Goal: Task Accomplishment & Management: Complete application form

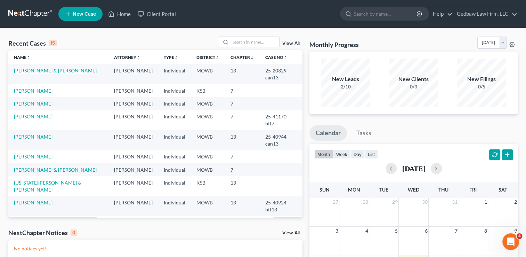
click at [51, 71] on link "[PERSON_NAME] & [PERSON_NAME]" at bounding box center [55, 70] width 83 height 6
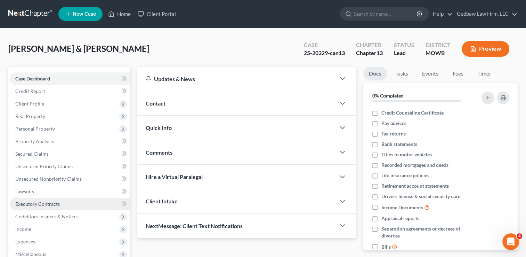
click at [50, 202] on span "Executory Contracts" at bounding box center [37, 204] width 45 height 6
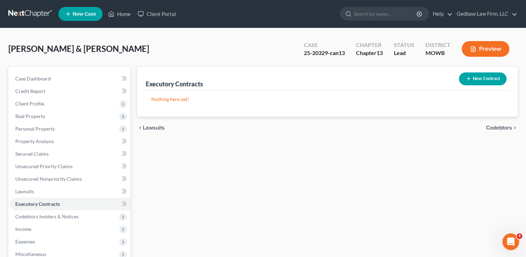
click at [502, 127] on span "Codebtors" at bounding box center [499, 128] width 26 height 6
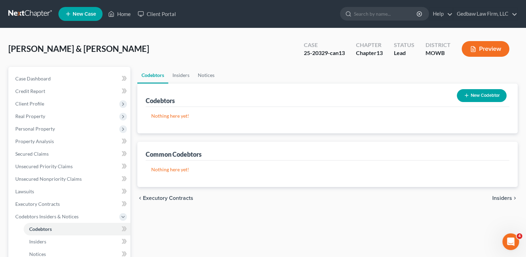
click at [504, 199] on span "Insiders" at bounding box center [502, 198] width 20 height 6
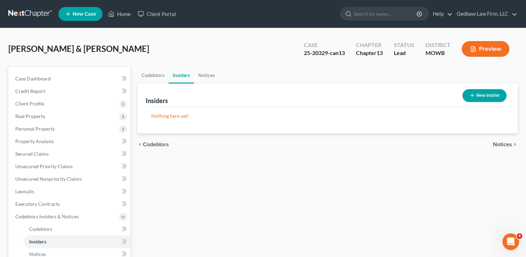
click at [507, 143] on span "Notices" at bounding box center [502, 144] width 19 height 6
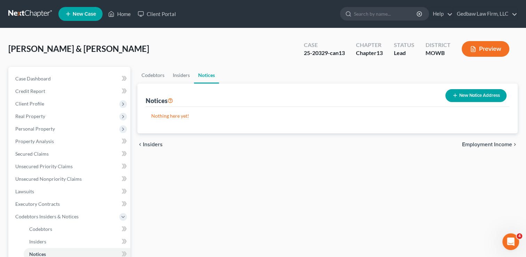
click at [490, 144] on span "Employment Income" at bounding box center [487, 144] width 50 height 6
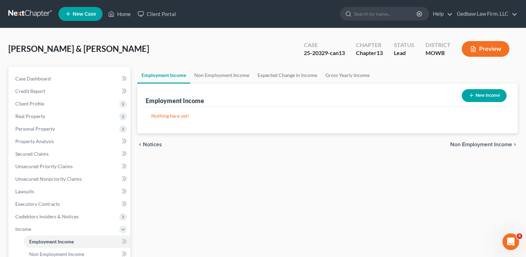
click at [488, 94] on button "New Income" at bounding box center [484, 95] width 45 height 13
select select "0"
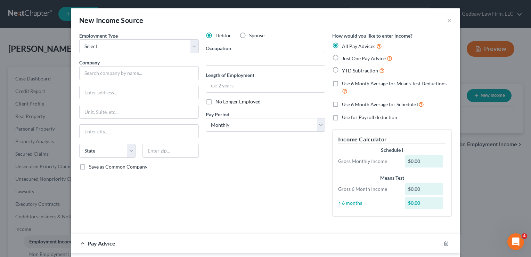
click at [249, 35] on label "Spouse" at bounding box center [256, 35] width 15 height 7
click at [252, 35] on input "Spouse" at bounding box center [254, 34] width 5 height 5
radio input "true"
click at [191, 46] on select "Select Full or [DEMOGRAPHIC_DATA] Employment Self Employment" at bounding box center [139, 46] width 120 height 14
select select "0"
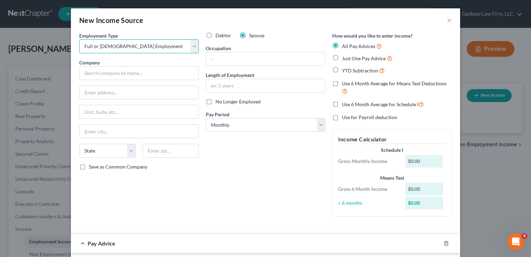
click at [79, 39] on select "Select Full or [DEMOGRAPHIC_DATA] Employment Self Employment" at bounding box center [139, 46] width 120 height 14
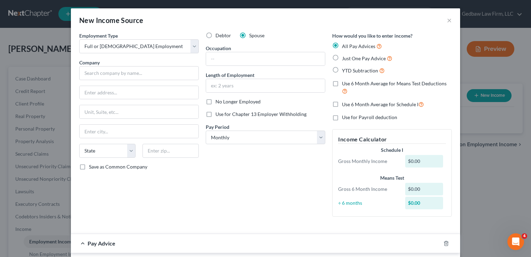
click at [342, 56] on label "Just One Pay Advice" at bounding box center [367, 58] width 50 height 8
click at [345, 56] on input "Just One Pay Advice" at bounding box center [347, 56] width 5 height 5
radio input "true"
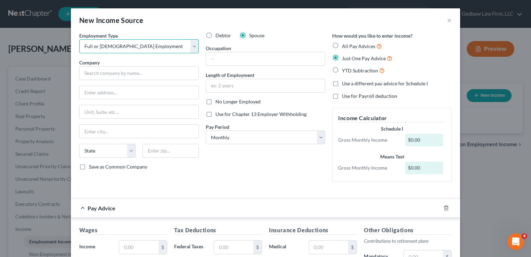
click at [193, 48] on select "Select Full or [DEMOGRAPHIC_DATA] Employment Self Employment" at bounding box center [139, 46] width 120 height 14
click at [342, 84] on label "Use a different pay advice for Schedule I" at bounding box center [385, 83] width 86 height 7
click at [345, 84] on input "Use a different pay advice for Schedule I" at bounding box center [347, 82] width 5 height 5
checkbox input "true"
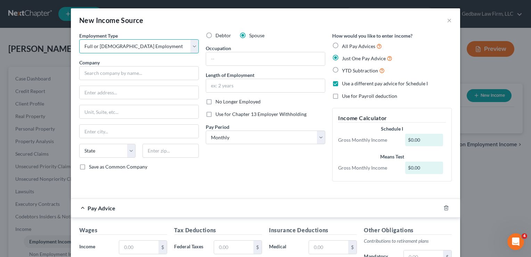
click at [155, 44] on select "Select Full or [DEMOGRAPHIC_DATA] Employment Self Employment" at bounding box center [139, 46] width 120 height 14
select select "1"
click at [79, 39] on select "Select Full or [DEMOGRAPHIC_DATA] Employment Self Employment" at bounding box center [139, 46] width 120 height 14
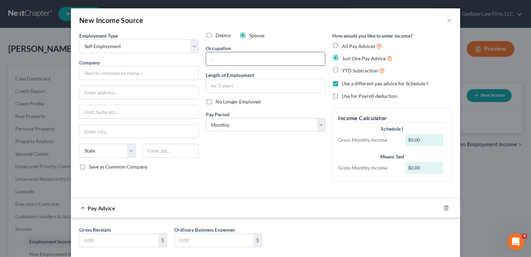
click at [225, 59] on input "text" at bounding box center [265, 58] width 119 height 13
type input "Laborer"
click at [216, 104] on label "No Longer Employed" at bounding box center [238, 101] width 45 height 7
click at [218, 103] on input "No Longer Employed" at bounding box center [220, 100] width 5 height 5
checkbox input "true"
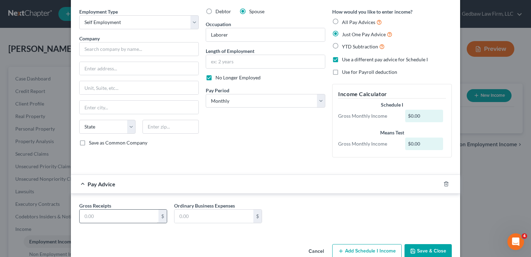
scroll to position [26, 0]
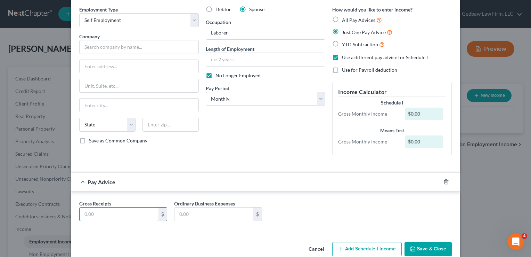
click at [131, 214] on input "text" at bounding box center [119, 213] width 79 height 13
type input "1,683"
click at [215, 213] on input "text" at bounding box center [214, 213] width 79 height 13
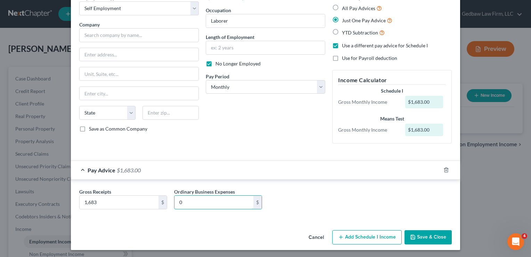
scroll to position [39, 0]
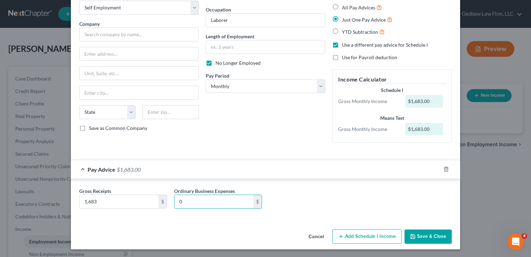
type input "0"
click at [438, 236] on button "Save & Close" at bounding box center [428, 236] width 47 height 15
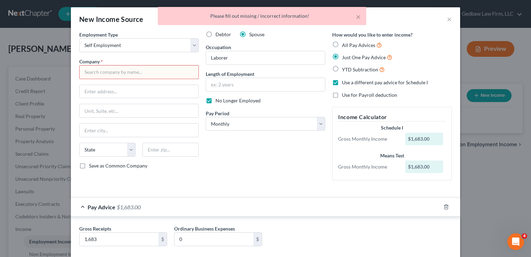
scroll to position [0, 0]
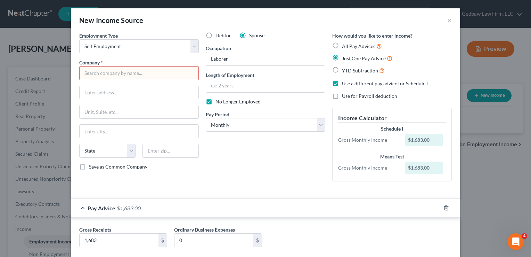
click at [147, 71] on input "text" at bounding box center [139, 73] width 120 height 14
type input "Self"
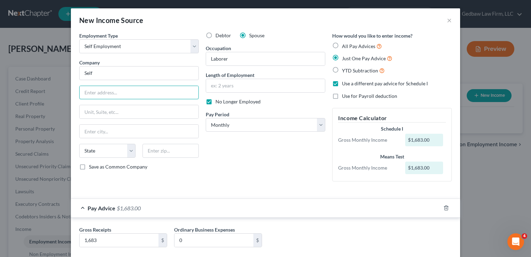
scroll to position [39, 0]
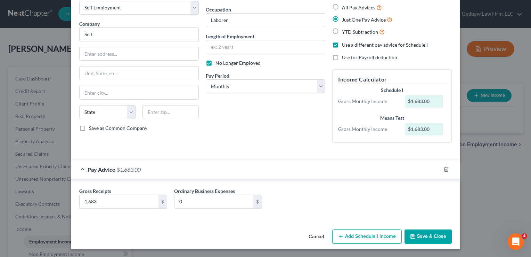
click at [436, 236] on button "Save & Close" at bounding box center [428, 236] width 47 height 15
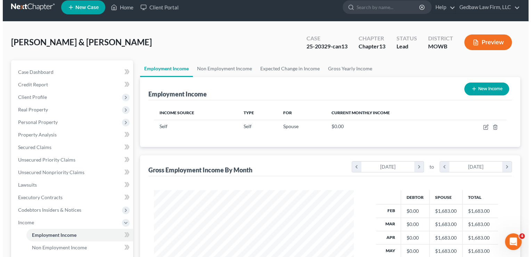
scroll to position [8, 0]
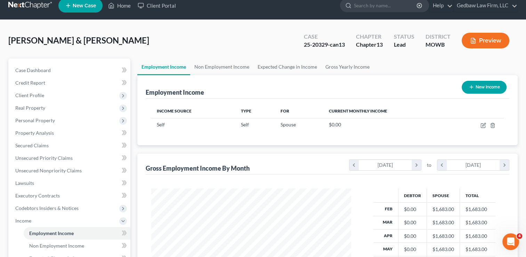
click at [495, 39] on button "Preview" at bounding box center [486, 41] width 48 height 16
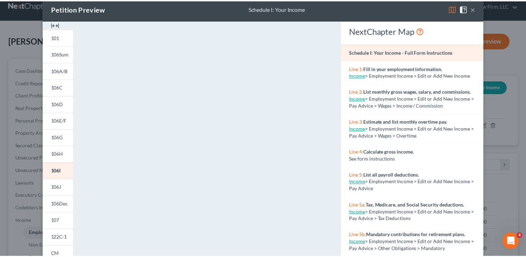
scroll to position [0, 0]
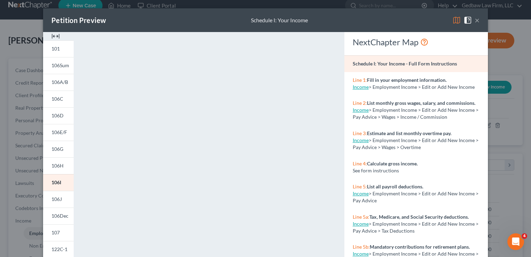
click at [476, 23] on button "×" at bounding box center [477, 20] width 5 height 8
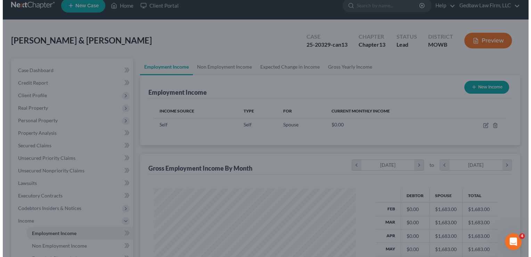
scroll to position [347535, 347445]
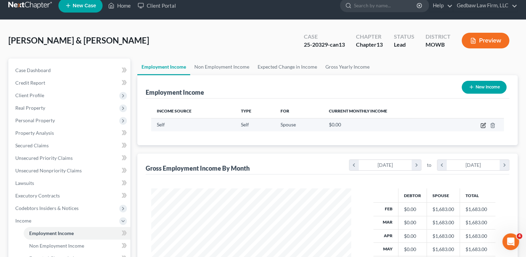
click at [482, 124] on icon "button" at bounding box center [483, 125] width 6 height 6
select select "1"
select select "0"
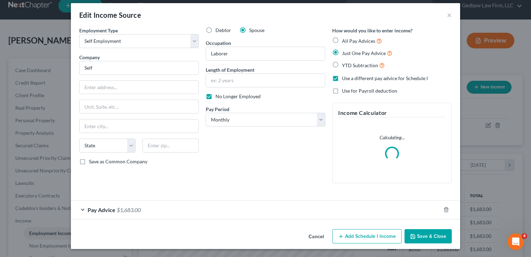
scroll to position [0, 0]
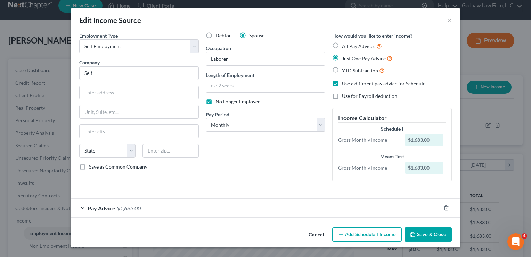
click at [81, 210] on div "Pay Advice $1,683.00" at bounding box center [256, 208] width 370 height 18
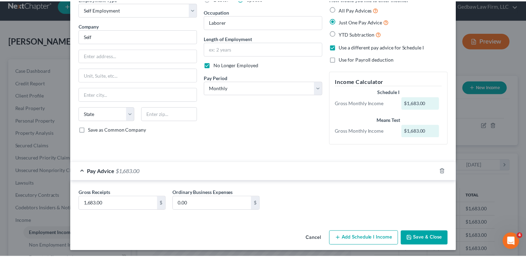
scroll to position [39, 0]
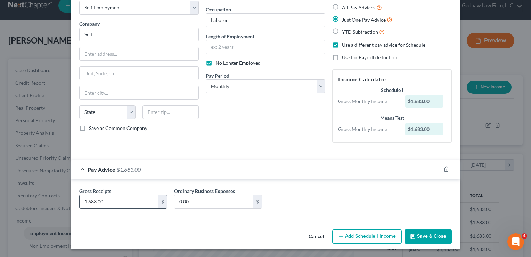
click at [119, 201] on input "1,683.00" at bounding box center [119, 201] width 79 height 13
type input "1,083"
click at [432, 233] on button "Save & Close" at bounding box center [428, 236] width 47 height 15
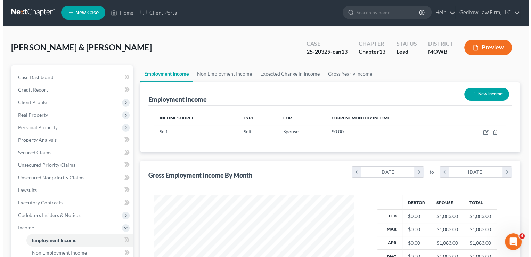
scroll to position [0, 0]
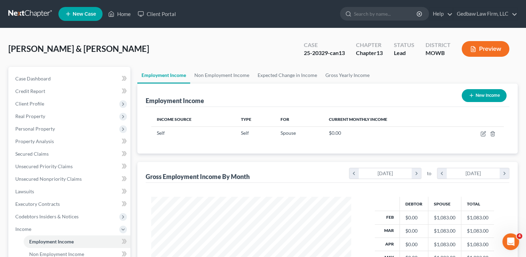
click at [495, 92] on button "New Income" at bounding box center [484, 95] width 45 height 13
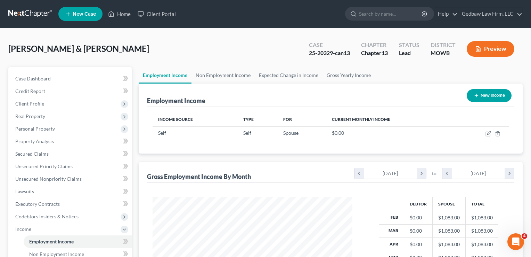
select select "0"
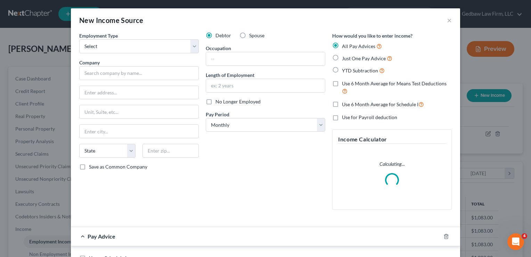
scroll to position [124, 216]
click at [161, 47] on select "Select Full or [DEMOGRAPHIC_DATA] Employment Self Employment" at bounding box center [139, 46] width 120 height 14
select select "0"
click at [79, 39] on select "Select Full or [DEMOGRAPHIC_DATA] Employment Self Employment" at bounding box center [139, 46] width 120 height 14
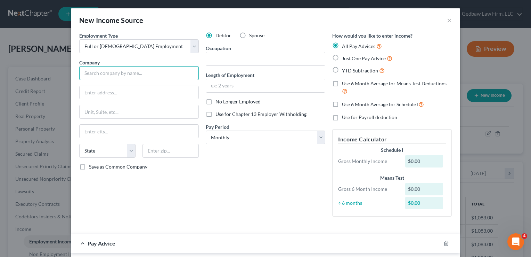
click at [159, 72] on input "text" at bounding box center [139, 73] width 120 height 14
type input "Advent Health"
type input "[STREET_ADDRESS]"
type input "[GEOGRAPHIC_DATA]"
select select "17"
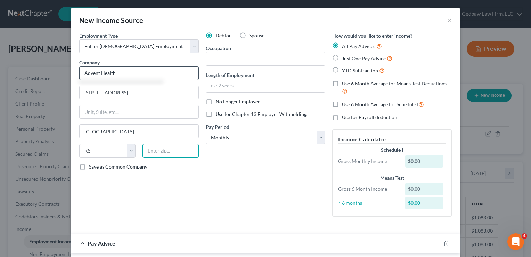
type input "66211"
type input "Shawnee Mission"
click at [143, 90] on input "[STREET_ADDRESS]" at bounding box center [139, 92] width 119 height 13
type input "7"
type input "[STREET_ADDRESS]"
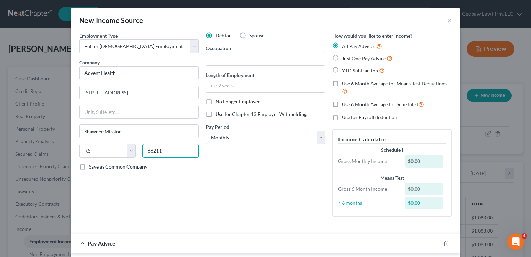
click at [165, 149] on input "66211" at bounding box center [171, 151] width 56 height 14
type input "6"
type input "66204"
click at [183, 179] on div "Employment Type * Select Full or [DEMOGRAPHIC_DATA] Employment Self Employment …" at bounding box center [139, 127] width 127 height 190
click at [251, 55] on input "text" at bounding box center [265, 58] width 119 height 13
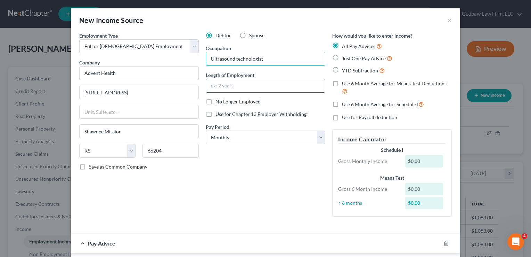
type input "Ultrasound technologist"
click at [257, 83] on input "text" at bounding box center [265, 85] width 119 height 13
type input "4 years"
click at [342, 58] on label "Just One Pay Advice" at bounding box center [367, 58] width 50 height 8
click at [345, 58] on input "Just One Pay Advice" at bounding box center [347, 56] width 5 height 5
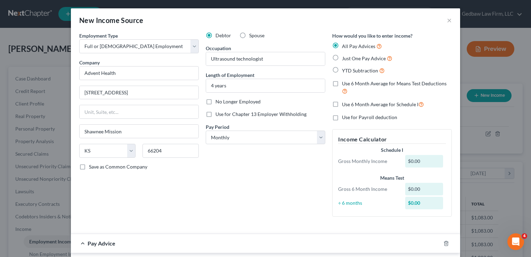
radio input "true"
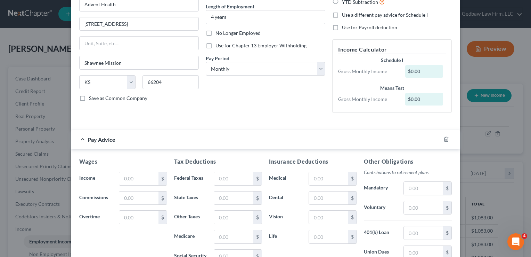
scroll to position [70, 0]
click at [130, 175] on input "text" at bounding box center [138, 177] width 39 height 13
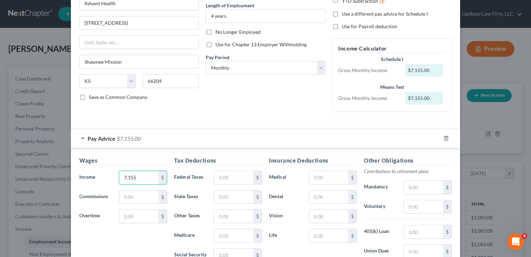
type input "7,155"
click at [238, 112] on div "Debtor Spouse Occupation Ultrasound technologist Length of Employment 4 years N…" at bounding box center [265, 39] width 127 height 155
click at [232, 178] on input "text" at bounding box center [233, 177] width 39 height 13
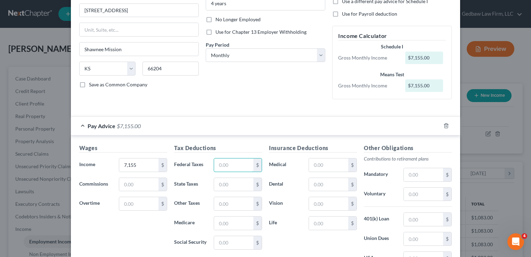
scroll to position [122, 0]
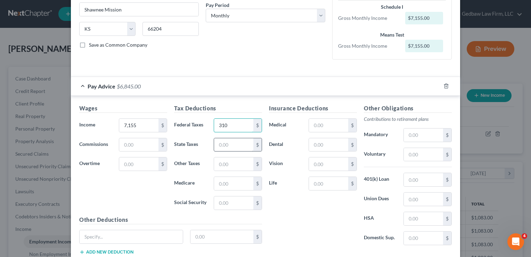
type input "310"
click at [234, 145] on input "text" at bounding box center [233, 144] width 39 height 13
type input "185"
click at [237, 184] on input "text" at bounding box center [233, 183] width 39 height 13
type input "85"
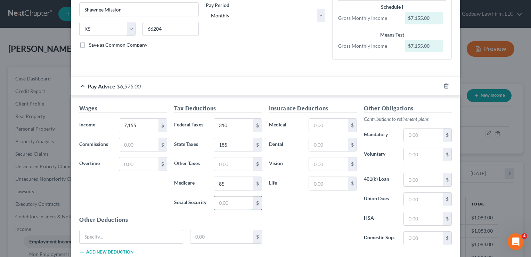
click at [235, 199] on input "text" at bounding box center [233, 202] width 39 height 13
type input "360"
click at [325, 121] on input "text" at bounding box center [328, 125] width 39 height 13
click at [325, 145] on input "text" at bounding box center [328, 144] width 39 height 13
click at [329, 126] on input "1,425" at bounding box center [328, 125] width 39 height 13
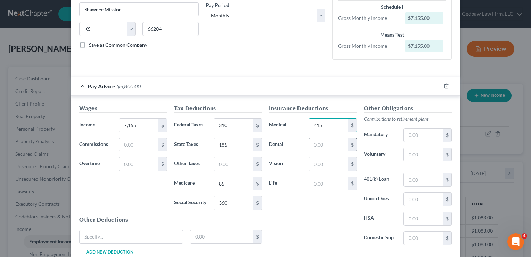
type input "415"
click at [334, 145] on input "text" at bounding box center [328, 144] width 39 height 13
type input "45"
click at [334, 164] on input "text" at bounding box center [328, 163] width 39 height 13
type input "22"
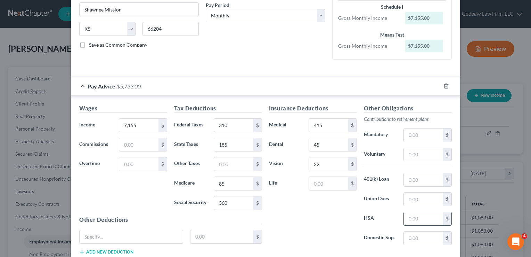
click at [423, 215] on input "text" at bounding box center [423, 218] width 39 height 13
type input "422"
click at [328, 182] on input "text" at bounding box center [328, 183] width 39 height 13
type input "20"
click at [309, 215] on div "Insurance Deductions Medical 415 $ Dental 45 $ Vision 22 $ Life 20 $" at bounding box center [313, 177] width 95 height 146
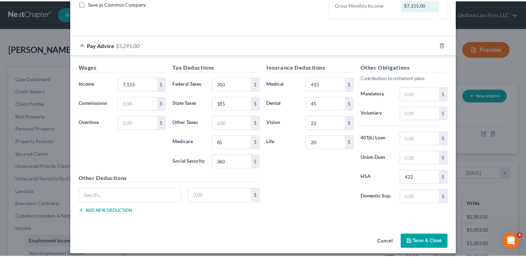
scroll to position [167, 0]
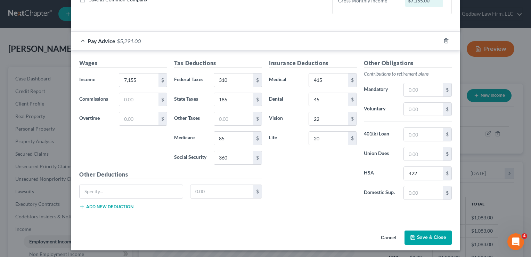
click at [435, 233] on button "Save & Close" at bounding box center [428, 237] width 47 height 15
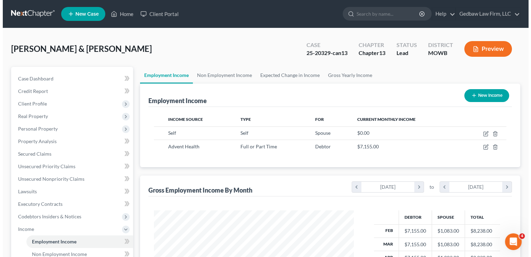
scroll to position [347535, 347445]
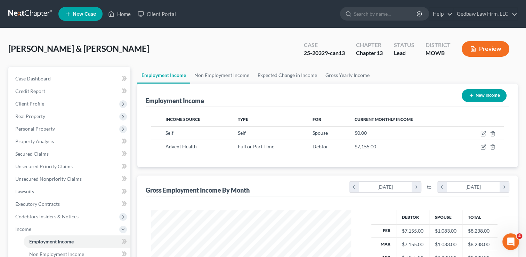
click at [495, 48] on button "Preview" at bounding box center [486, 49] width 48 height 16
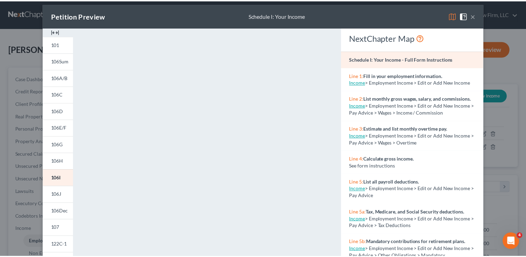
scroll to position [0, 0]
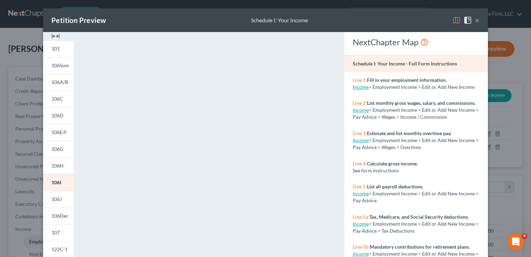
click at [477, 23] on button "×" at bounding box center [477, 20] width 5 height 8
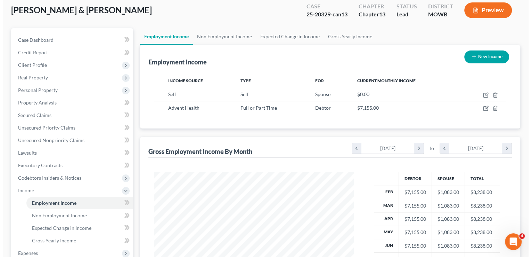
scroll to position [35, 0]
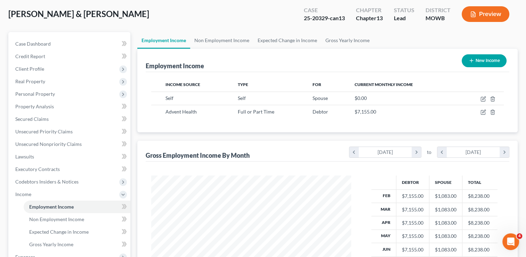
click at [495, 15] on button "Preview" at bounding box center [486, 14] width 48 height 16
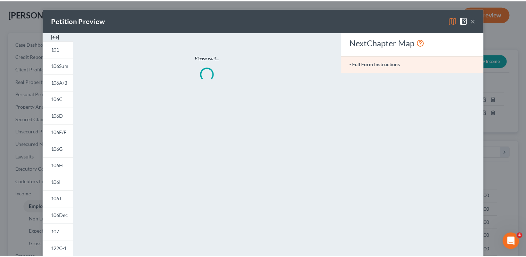
scroll to position [124, 216]
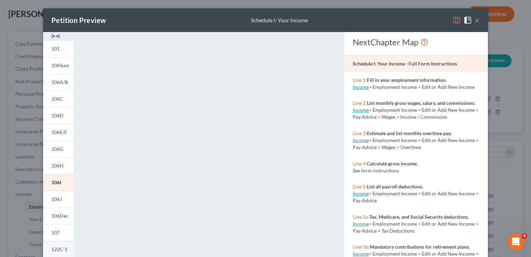
click at [56, 248] on span "122C-1" at bounding box center [59, 249] width 16 height 6
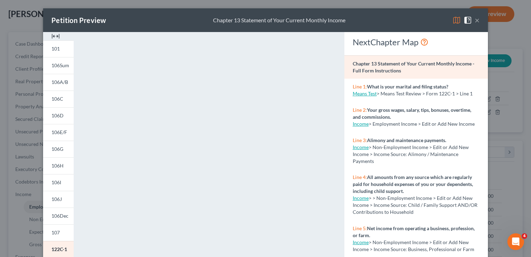
click at [476, 22] on button "×" at bounding box center [477, 20] width 5 height 8
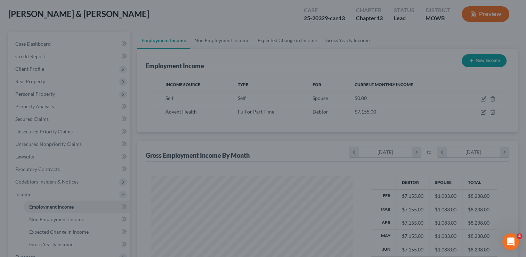
scroll to position [347535, 347445]
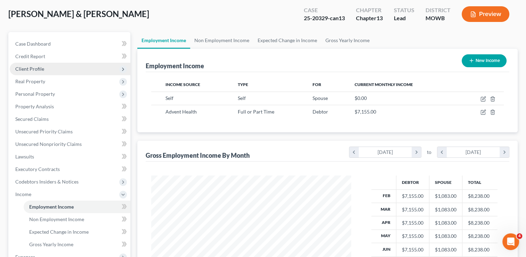
click at [48, 66] on span "Client Profile" at bounding box center [70, 69] width 121 height 13
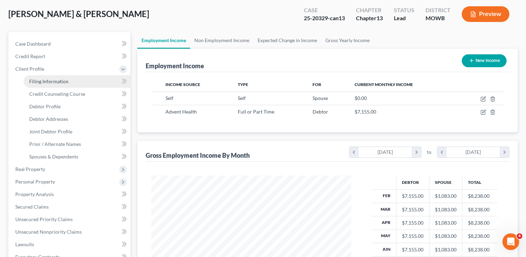
click at [65, 77] on link "Filing Information" at bounding box center [77, 81] width 107 height 13
select select "1"
select select "3"
select select "26"
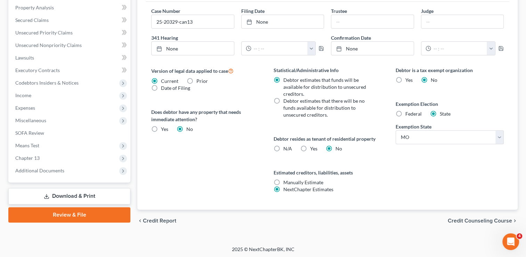
scroll to position [221, 0]
click at [471, 219] on span "Credit Counseling Course" at bounding box center [480, 221] width 64 height 6
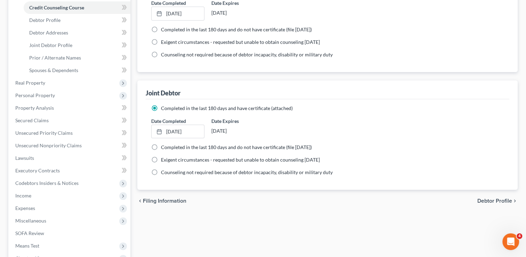
scroll to position [139, 0]
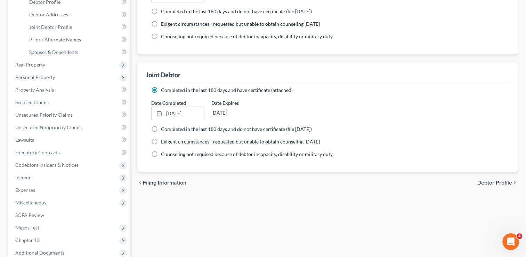
click at [499, 180] on span "Debtor Profile" at bounding box center [494, 183] width 35 height 6
select select "1"
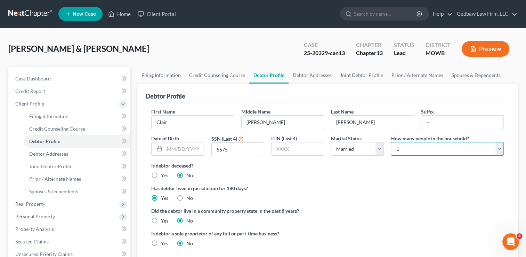
click at [474, 149] on select "Select 1 2 3 4 5 6 7 8 9 10 11 12 13 14 15 16 17 18 19 20" at bounding box center [447, 149] width 113 height 14
select select "5"
click at [391, 142] on select "Select 1 2 3 4 5 6 7 8 9 10 11 12 13 14 15 16 17 18 19 20" at bounding box center [447, 149] width 113 height 14
click at [413, 202] on ng-include "First Name [PERSON_NAME] Middle Name [PERSON_NAME] Last Name [PERSON_NAME] Date…" at bounding box center [327, 180] width 353 height 144
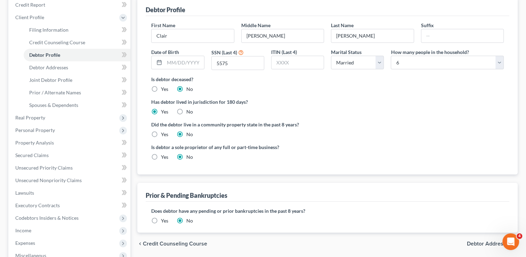
scroll to position [113, 0]
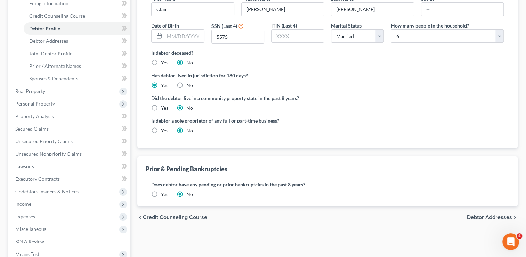
click at [486, 217] on span "Debtor Addresses" at bounding box center [489, 217] width 45 height 6
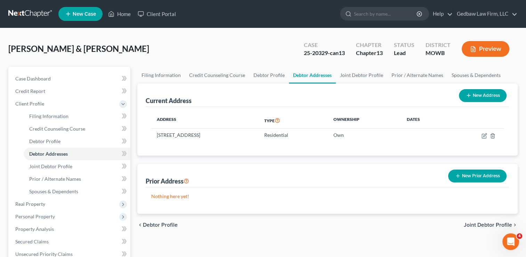
click at [495, 49] on button "Preview" at bounding box center [486, 49] width 48 height 16
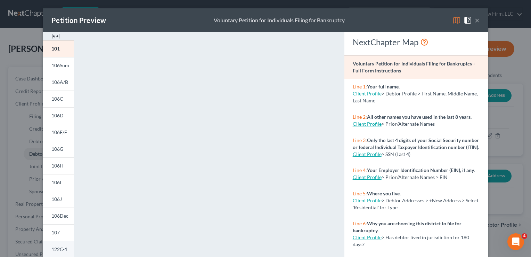
click at [56, 250] on span "122C-1" at bounding box center [59, 249] width 16 height 6
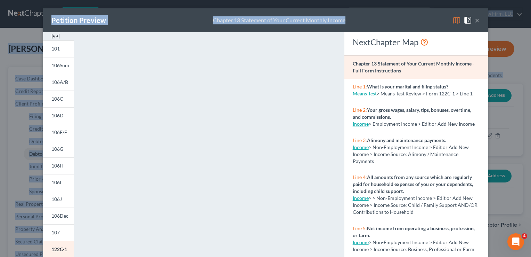
drag, startPoint x: 357, startPoint y: 22, endPoint x: 373, endPoint y: -2, distance: 28.7
click at [373, 0] on html "Home New Case Client Portal Gedbaw Law Firm, LLC [EMAIL_ADDRESS][DOMAIN_NAME] M…" at bounding box center [265, 235] width 531 height 470
click at [475, 22] on button "×" at bounding box center [477, 20] width 5 height 8
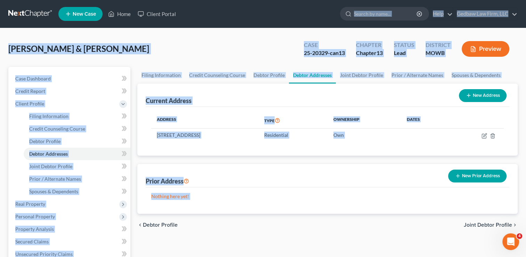
click at [317, 174] on div "Prior Address New Prior Address" at bounding box center [328, 175] width 364 height 23
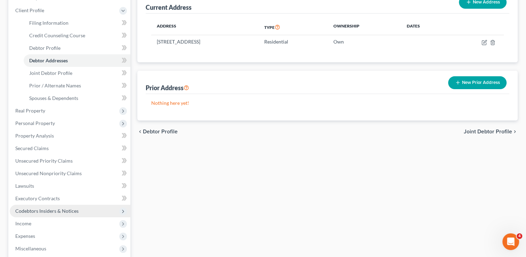
scroll to position [104, 0]
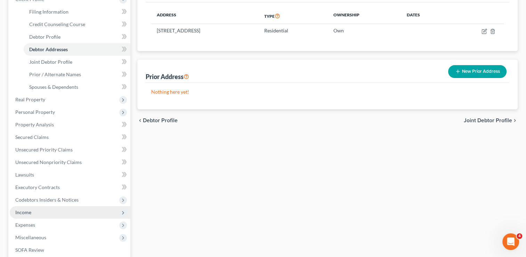
click at [42, 216] on span "Income" at bounding box center [70, 212] width 121 height 13
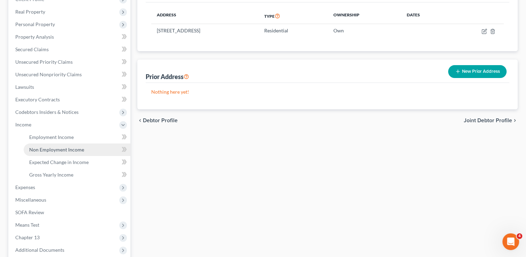
click at [60, 147] on span "Non Employment Income" at bounding box center [56, 149] width 55 height 6
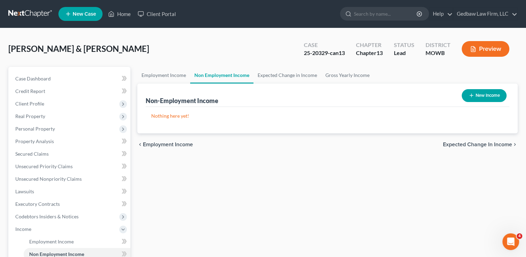
click at [491, 145] on span "Expected Change in Income" at bounding box center [477, 144] width 69 height 6
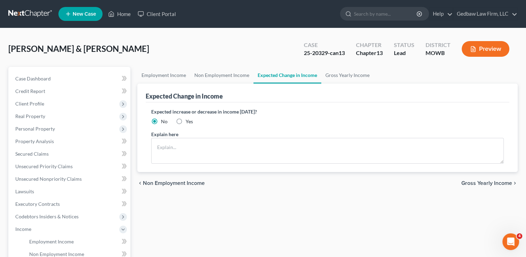
click at [497, 183] on span "Gross Yearly Income" at bounding box center [486, 183] width 51 height 6
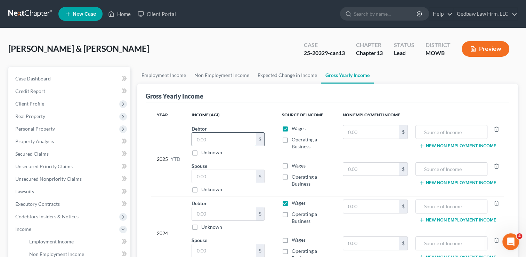
click at [215, 136] on input "text" at bounding box center [224, 138] width 64 height 13
click at [222, 176] on input "text" at bounding box center [224, 176] width 64 height 13
type input "6,500"
click at [230, 140] on input "text" at bounding box center [224, 138] width 64 height 13
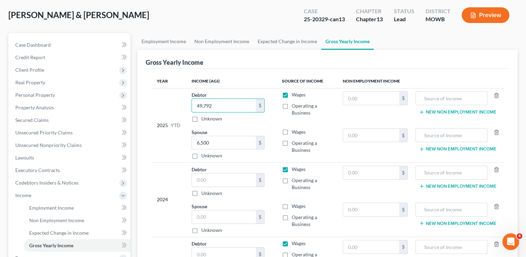
scroll to position [35, 0]
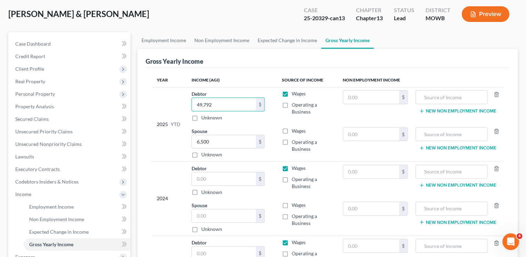
type input "49,792"
click at [292, 129] on label "Wages" at bounding box center [299, 130] width 14 height 7
click at [294, 129] on input "Wages" at bounding box center [296, 129] width 5 height 5
checkbox input "true"
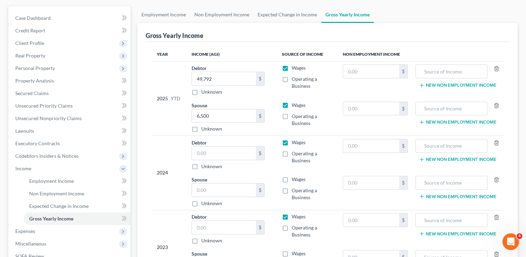
scroll to position [61, 0]
click at [292, 177] on label "Wages" at bounding box center [299, 178] width 14 height 7
click at [294, 177] on input "Wages" at bounding box center [296, 177] width 5 height 5
checkbox input "true"
click at [229, 188] on input "text" at bounding box center [224, 189] width 64 height 13
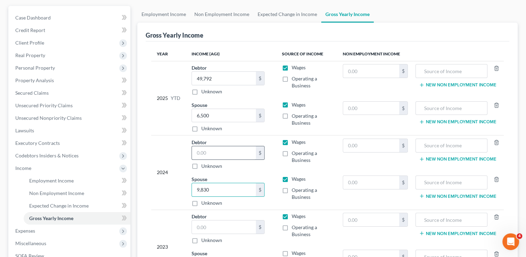
type input "9,830"
click at [227, 150] on input "text" at bounding box center [224, 152] width 64 height 13
type input "78,072"
click at [232, 226] on input "text" at bounding box center [224, 226] width 64 height 13
click at [427, 7] on ul "Employment Income Non Employment Income Expected Change in Income Gross Yearly …" at bounding box center [327, 14] width 380 height 17
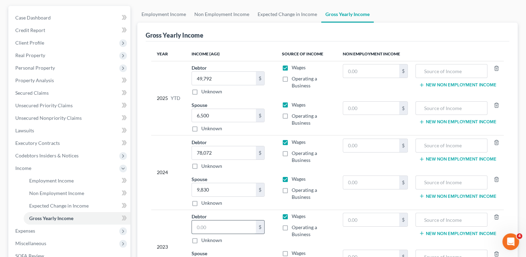
click at [221, 226] on input "text" at bounding box center [224, 226] width 64 height 13
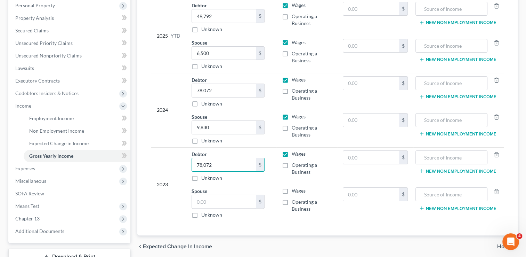
scroll to position [139, 0]
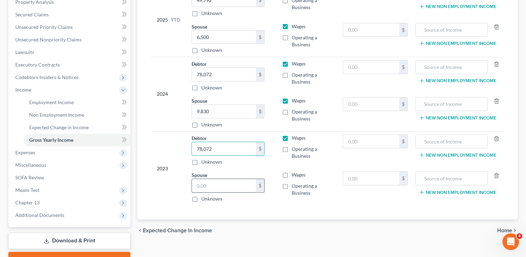
type input "78,072"
click at [228, 183] on input "text" at bounding box center [224, 185] width 64 height 13
type input "0"
click at [182, 194] on td "2023" at bounding box center [168, 168] width 35 height 74
click at [501, 228] on span "Home" at bounding box center [504, 230] width 15 height 6
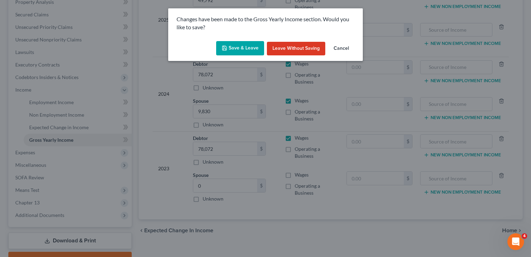
click at [248, 48] on button "Save & Leave" at bounding box center [240, 48] width 48 height 15
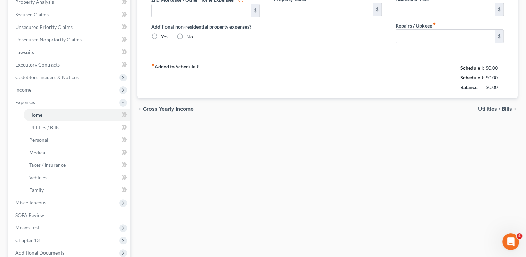
type input "0.00"
radio input "true"
type input "0.00"
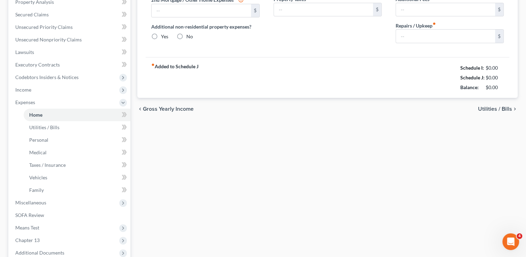
type input "0.00"
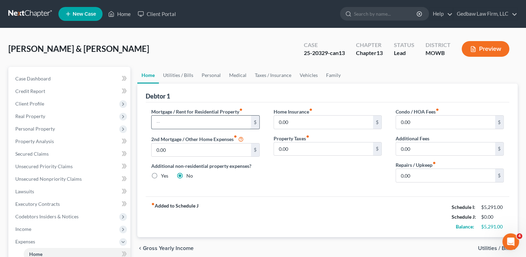
click at [177, 121] on input "text" at bounding box center [201, 121] width 99 height 13
type input "1,094"
click at [423, 173] on input "0.00" at bounding box center [445, 175] width 99 height 13
type input "150"
click at [488, 246] on span "Utilities / Bills" at bounding box center [495, 248] width 34 height 6
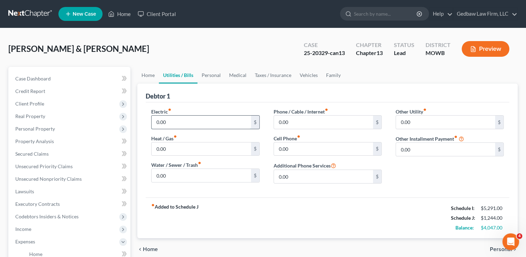
click at [177, 121] on input "0.00" at bounding box center [201, 121] width 99 height 13
type input "230"
click at [170, 145] on input "0.00" at bounding box center [201, 148] width 99 height 13
type input "75"
click at [175, 175] on input "0.00" at bounding box center [201, 175] width 99 height 13
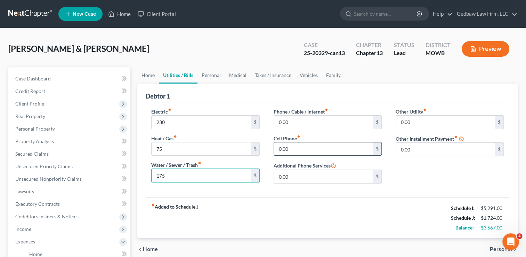
type input "175"
click at [301, 149] on input "0.00" at bounding box center [323, 148] width 99 height 13
type input "100"
click at [310, 118] on input "0.00" at bounding box center [323, 121] width 99 height 13
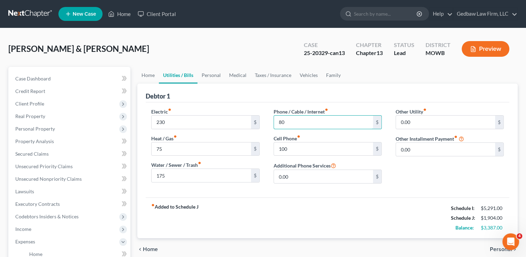
type input "80"
click at [328, 204] on div "fiber_manual_record Added to Schedule J Schedule I: $5,291.00 Schedule J: $1,90…" at bounding box center [328, 217] width 364 height 41
click at [493, 248] on span "Personal" at bounding box center [501, 249] width 22 height 6
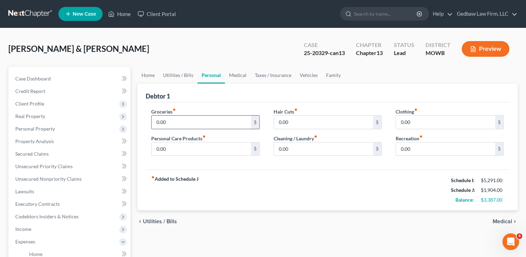
click at [170, 119] on input "0.00" at bounding box center [201, 121] width 99 height 13
type input "1,500"
click at [241, 146] on input "0.00" at bounding box center [201, 148] width 99 height 13
type input "150"
click at [421, 121] on input "0.00" at bounding box center [445, 121] width 99 height 13
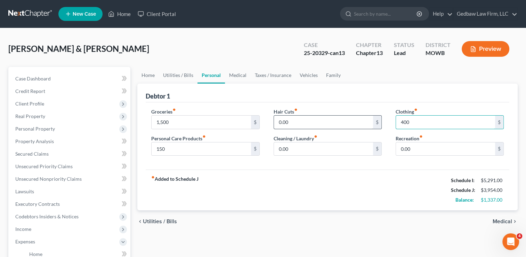
type input "400"
click at [305, 123] on input "0.00" at bounding box center [323, 121] width 99 height 13
type input "100"
click at [300, 149] on input "0.00" at bounding box center [323, 148] width 99 height 13
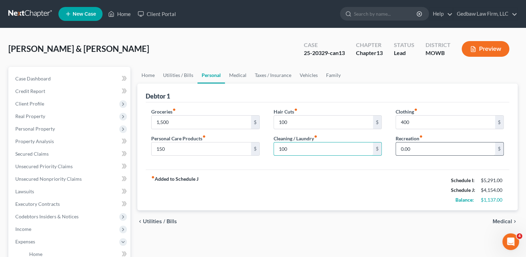
type input "100"
click at [417, 147] on input "0.00" at bounding box center [445, 148] width 99 height 13
type input "200"
click at [502, 220] on span "Medical" at bounding box center [502, 221] width 19 height 6
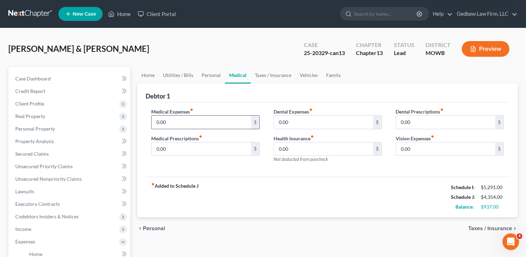
click at [175, 120] on input "0.00" at bounding box center [201, 121] width 99 height 13
type input "200"
click at [484, 226] on span "Taxes / Insurance" at bounding box center [490, 228] width 44 height 6
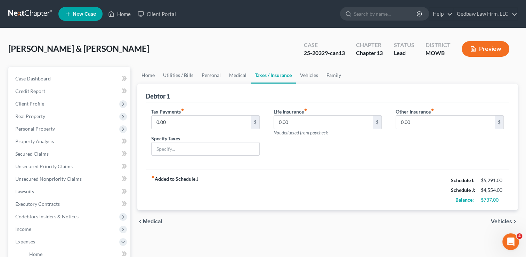
click at [499, 221] on span "Vehicles" at bounding box center [501, 221] width 21 height 6
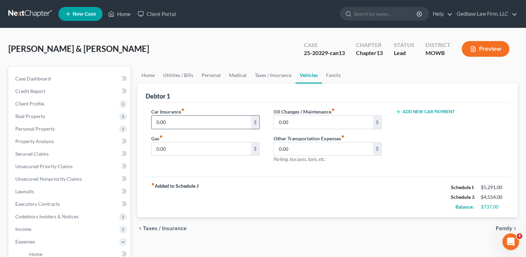
click at [171, 119] on input "0.00" at bounding box center [201, 121] width 99 height 13
type input "115"
click at [180, 148] on input "0.00" at bounding box center [201, 148] width 99 height 13
type input "450"
click at [311, 194] on div "fiber_manual_record Added to Schedule J Schedule I: $5,291.00 Schedule J: $5,11…" at bounding box center [328, 196] width 364 height 41
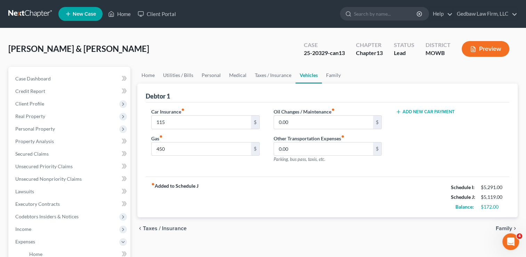
click at [174, 228] on span "Taxes / Insurance" at bounding box center [165, 228] width 44 height 6
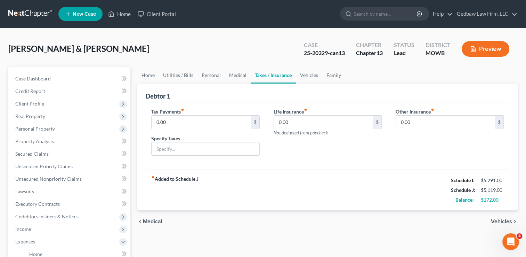
click at [157, 220] on span "Medical" at bounding box center [152, 221] width 19 height 6
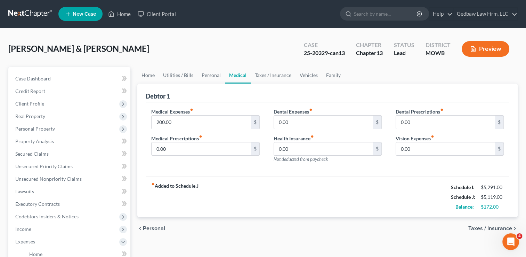
click at [155, 227] on span "Personal" at bounding box center [154, 228] width 22 height 6
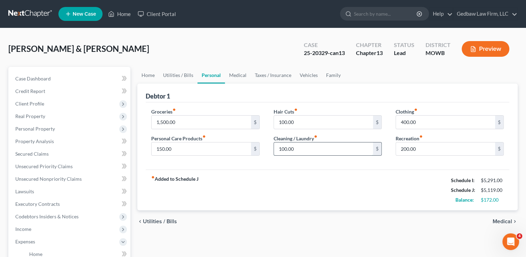
click at [295, 149] on input "100.00" at bounding box center [323, 148] width 99 height 13
type input "9"
type input "100"
click at [498, 223] on span "Medical" at bounding box center [502, 221] width 19 height 6
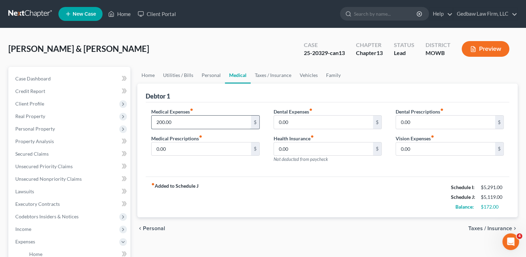
click at [187, 118] on input "200.00" at bounding box center [201, 121] width 99 height 13
type input "210"
click at [480, 227] on span "Taxes / Insurance" at bounding box center [490, 228] width 44 height 6
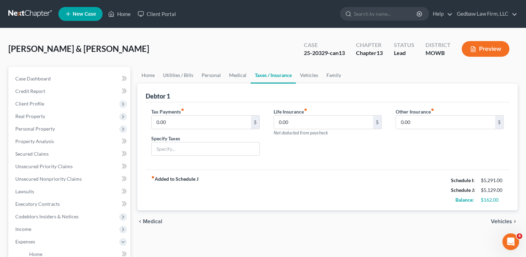
click at [497, 221] on span "Vehicles" at bounding box center [501, 221] width 21 height 6
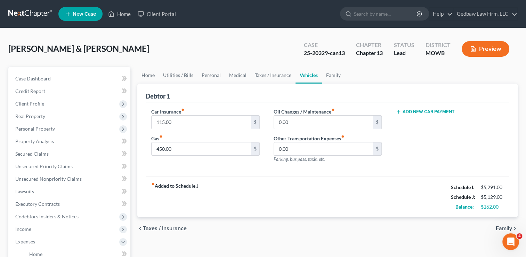
click at [496, 226] on span "Family" at bounding box center [504, 228] width 16 height 6
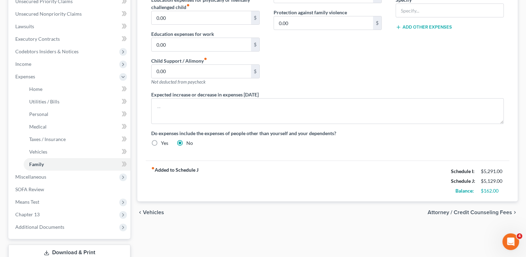
scroll to position [165, 0]
click at [464, 211] on span "Attorney / Credit Counseling Fees" at bounding box center [470, 212] width 84 height 6
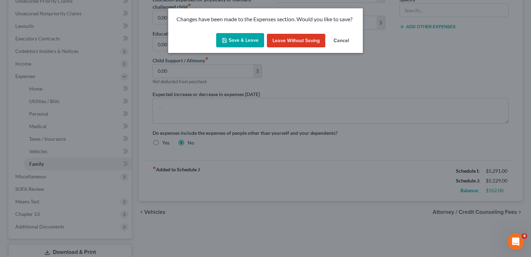
click at [248, 38] on button "Save & Leave" at bounding box center [240, 40] width 48 height 15
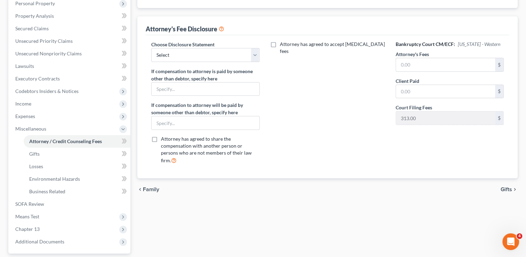
scroll to position [187, 0]
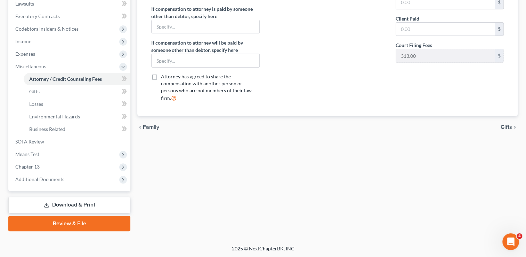
click at [505, 124] on span "Gifts" at bounding box center [506, 127] width 11 height 6
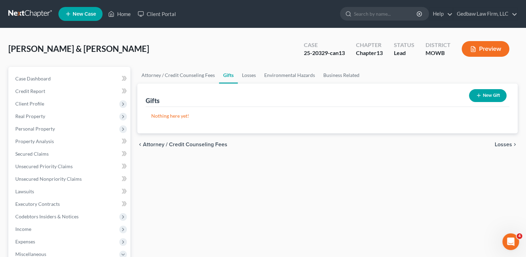
click at [507, 146] on span "Losses" at bounding box center [503, 144] width 17 height 6
click at [506, 143] on span "Environmental Hazards" at bounding box center [483, 144] width 58 height 6
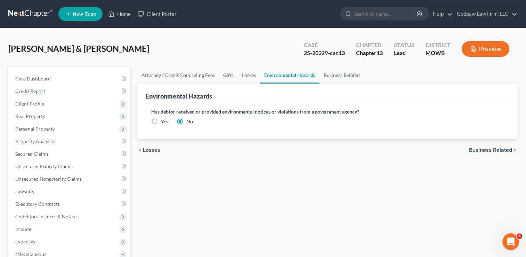
click at [505, 150] on span "Business Related" at bounding box center [490, 150] width 43 height 6
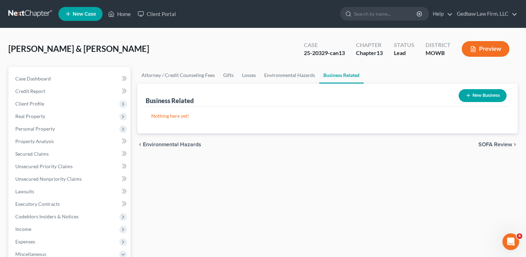
click at [508, 144] on span "SOFA Review" at bounding box center [495, 144] width 34 height 6
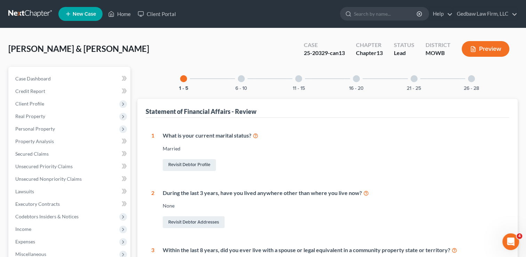
click at [243, 79] on div at bounding box center [241, 78] width 7 height 7
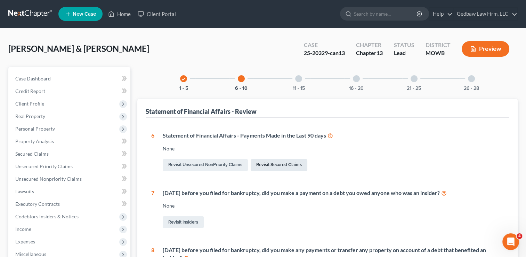
click at [293, 163] on link "Revisit Secured Claims" at bounding box center [279, 165] width 57 height 12
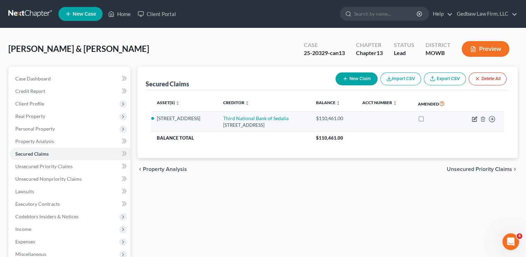
click at [474, 119] on icon "button" at bounding box center [475, 119] width 6 height 6
select select "26"
select select "1"
select select "0"
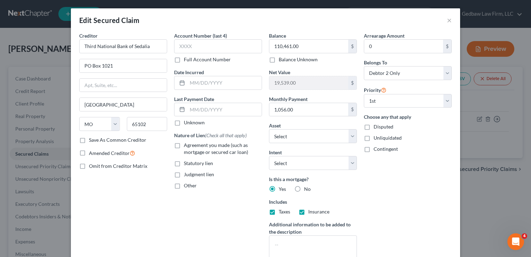
click at [184, 146] on label "Agreement you made (such as mortgage or secured car loan)" at bounding box center [223, 148] width 78 height 14
click at [187, 146] on input "Agreement you made (such as mortgage or secured car loan)" at bounding box center [189, 143] width 5 height 5
checkbox input "true"
click at [194, 109] on input "text" at bounding box center [224, 109] width 74 height 13
type input "[DATE]"
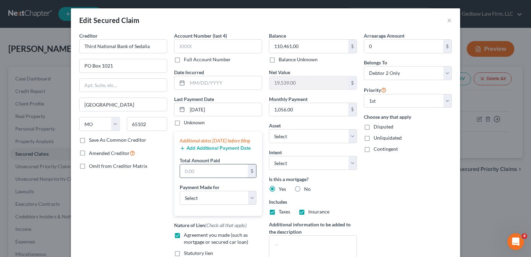
click at [219, 177] on input "text" at bounding box center [214, 170] width 68 height 13
type input "3,150"
click at [227, 204] on select "Select Car Credit Card Loan Repayment Mortgage Other Suppliers Or Vendors" at bounding box center [218, 198] width 77 height 14
select select "3"
click at [180, 197] on select "Select Car Credit Card Loan Repayment Mortgage Other Suppliers Or Vendors" at bounding box center [218, 198] width 77 height 14
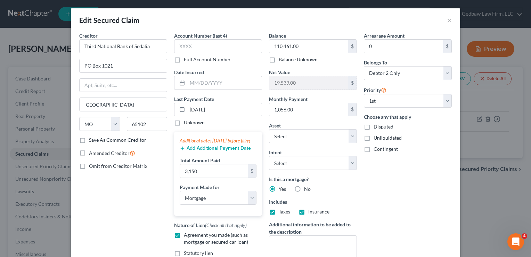
click at [227, 151] on button "Add Additional Payment Date" at bounding box center [215, 148] width 71 height 6
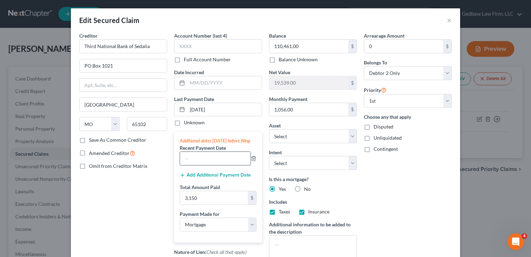
click at [216, 165] on input "text" at bounding box center [215, 158] width 71 height 13
type input "[DATE]"
click at [222, 178] on button "Add Additional Payment Date" at bounding box center [215, 175] width 71 height 6
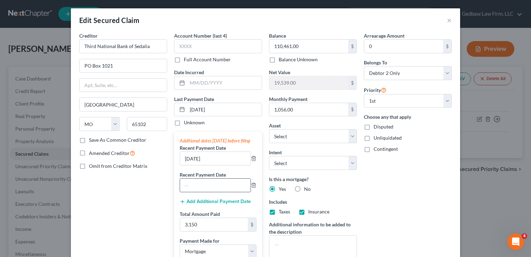
click at [220, 192] on input "text" at bounding box center [215, 184] width 71 height 13
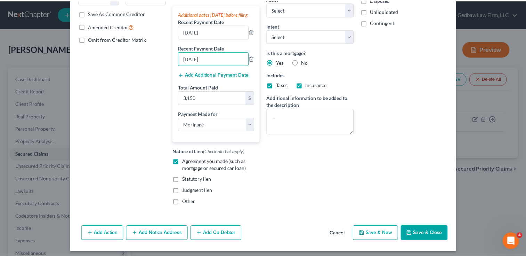
scroll to position [136, 0]
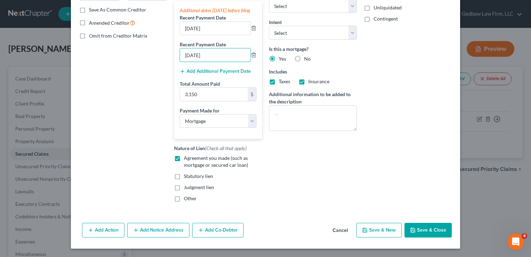
type input "[DATE]"
click at [441, 233] on button "Save & Close" at bounding box center [428, 230] width 47 height 15
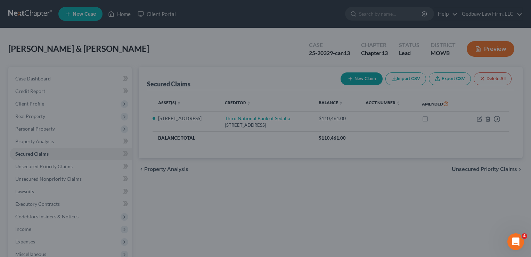
select select "2"
type input "3,150.00"
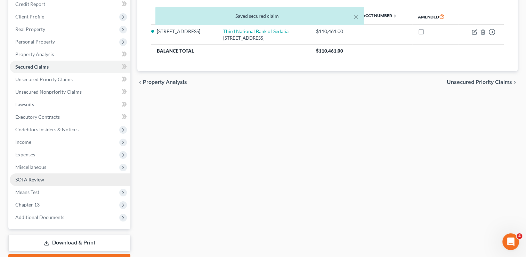
click at [43, 179] on span "SOFA Review" at bounding box center [29, 179] width 29 height 6
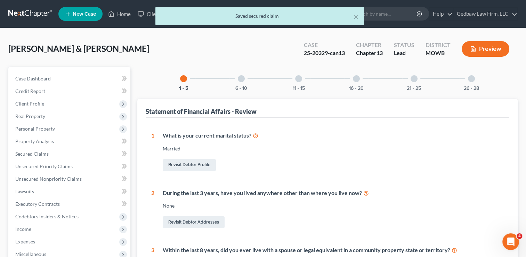
click at [244, 79] on div at bounding box center [241, 78] width 7 height 7
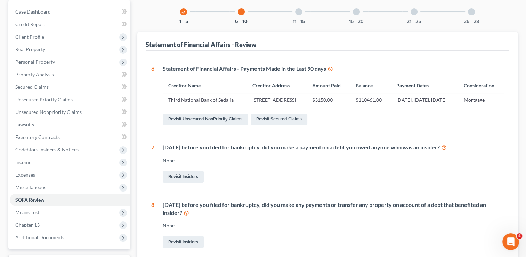
scroll to position [51, 0]
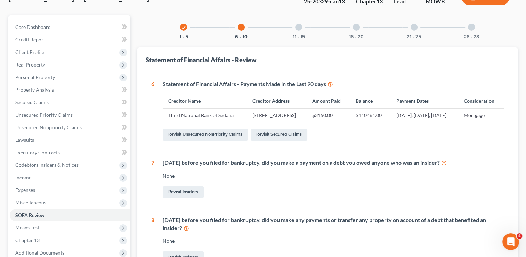
click at [300, 25] on div at bounding box center [298, 27] width 7 height 7
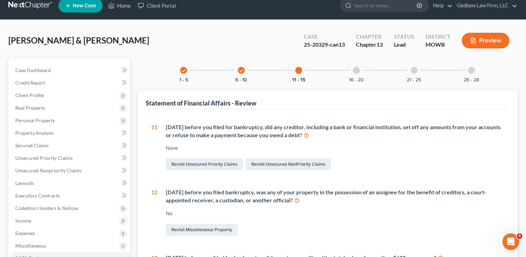
scroll to position [0, 0]
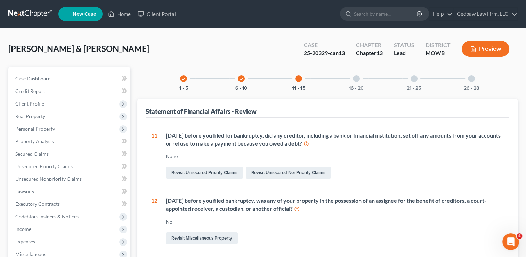
click at [356, 80] on div at bounding box center [356, 78] width 7 height 7
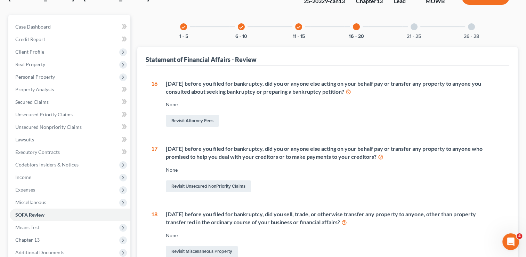
scroll to position [52, 0]
click at [414, 26] on div at bounding box center [414, 26] width 7 height 7
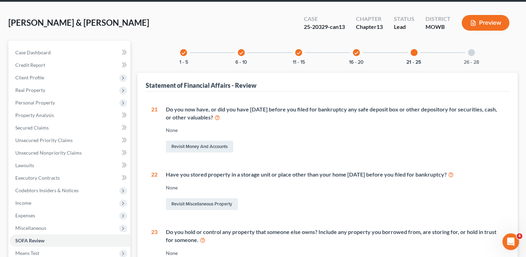
scroll to position [25, 0]
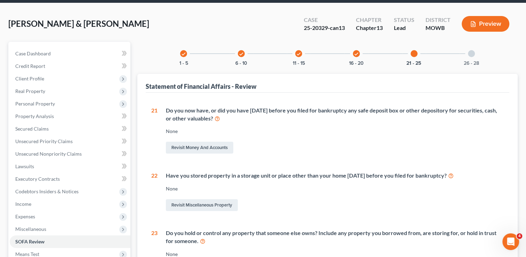
click at [472, 51] on div at bounding box center [471, 53] width 7 height 7
